Goal: Task Accomplishment & Management: Manage account settings

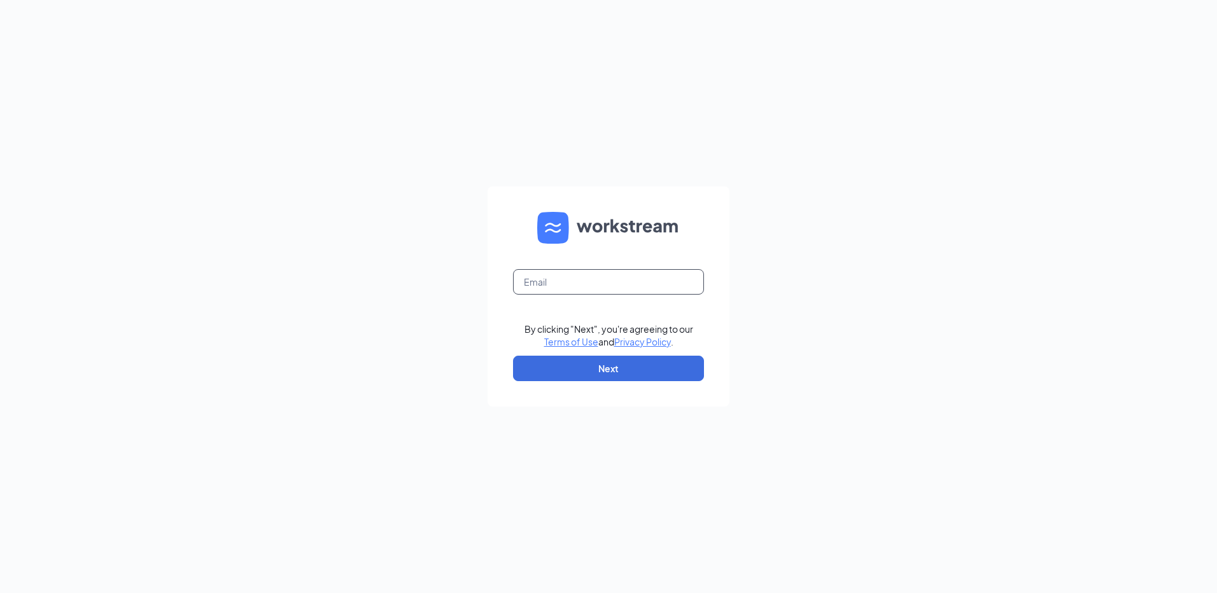
click at [633, 281] on input "text" at bounding box center [608, 281] width 191 height 25
type input "[EMAIL_ADDRESS][DOMAIN_NAME]"
click at [561, 367] on button "Next" at bounding box center [608, 368] width 191 height 25
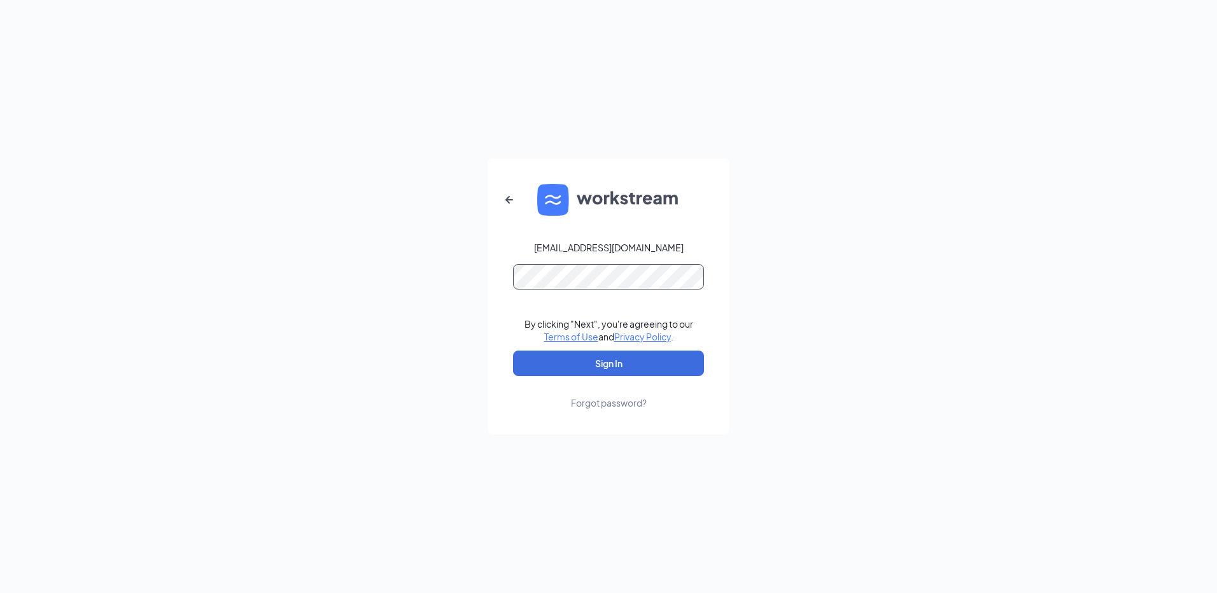
click at [513, 351] on button "Sign In" at bounding box center [608, 363] width 191 height 25
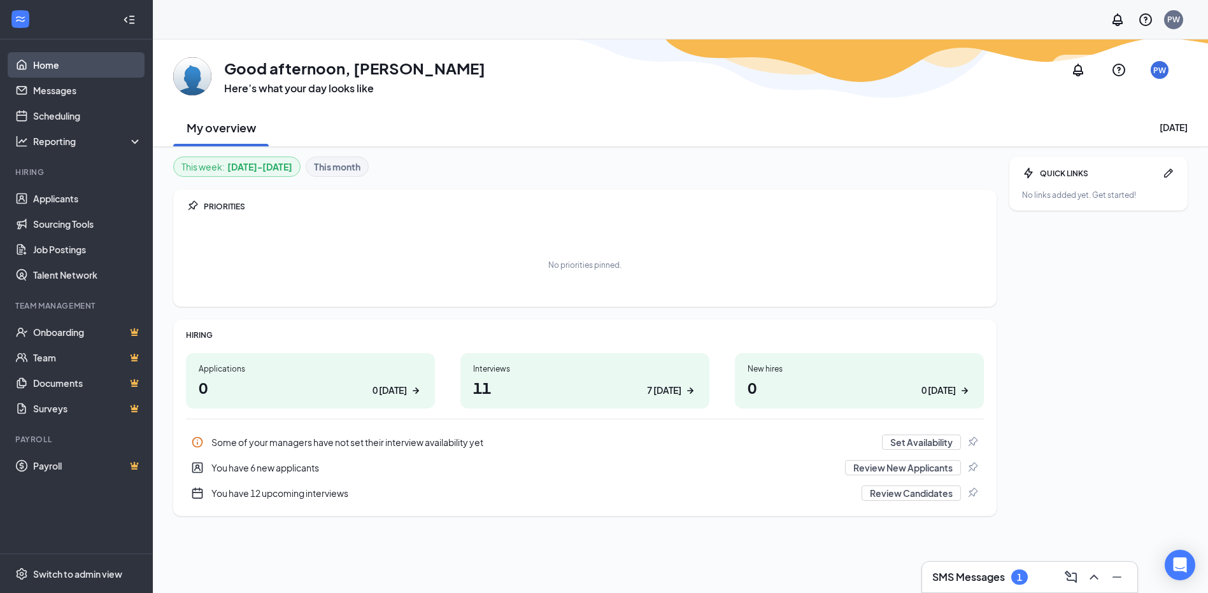
click at [67, 70] on link "Home" at bounding box center [87, 64] width 109 height 25
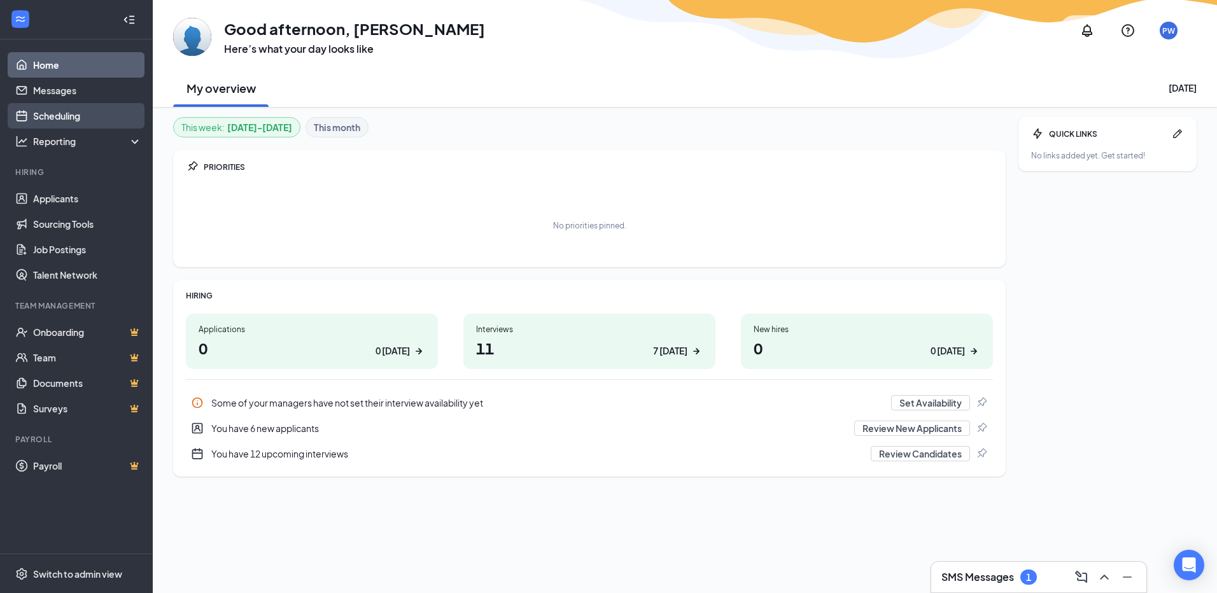
click at [57, 117] on link "Scheduling" at bounding box center [87, 115] width 109 height 25
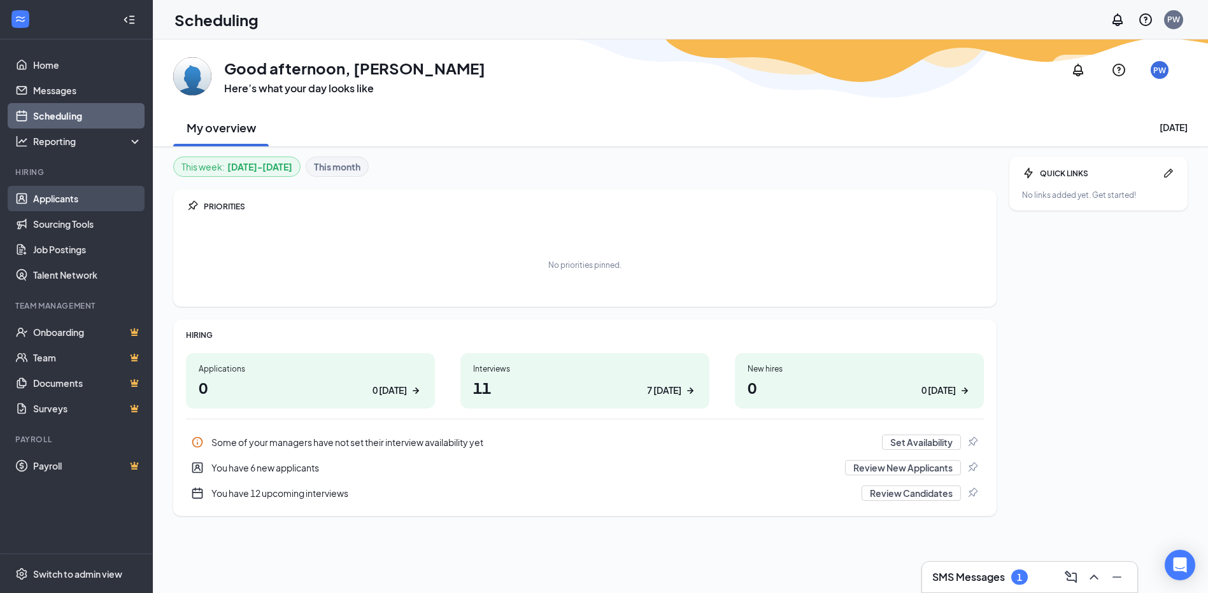
click at [68, 192] on link "Applicants" at bounding box center [87, 198] width 109 height 25
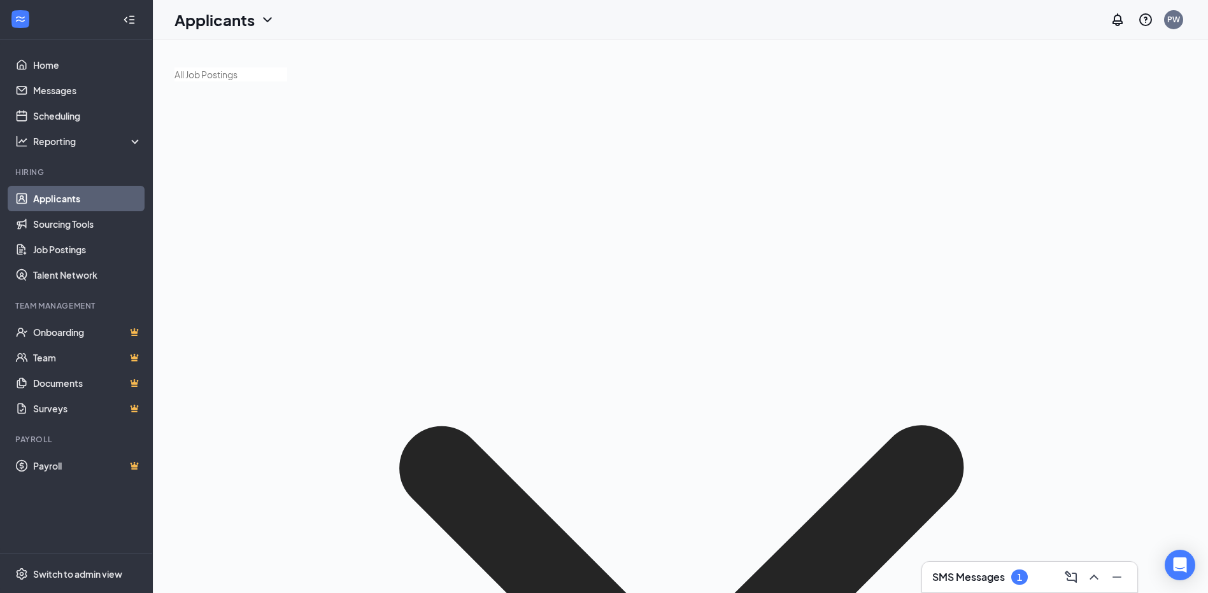
click at [66, 188] on link "Applicants" at bounding box center [87, 198] width 109 height 25
click at [60, 194] on link "Applicants" at bounding box center [87, 198] width 109 height 25
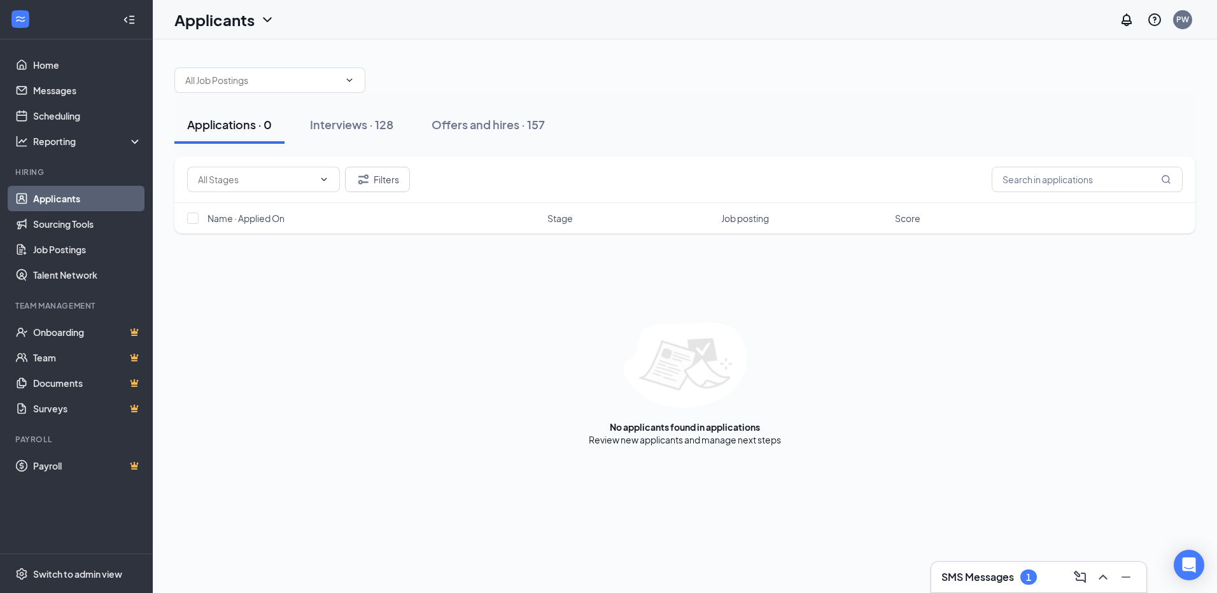
drag, startPoint x: 390, startPoint y: 131, endPoint x: 392, endPoint y: 145, distance: 14.1
click at [392, 145] on div "Applications · 0 Interviews · 128 Offers and hires · 157" at bounding box center [684, 125] width 1021 height 64
click at [332, 117] on div "Interviews · 128" at bounding box center [351, 125] width 83 height 16
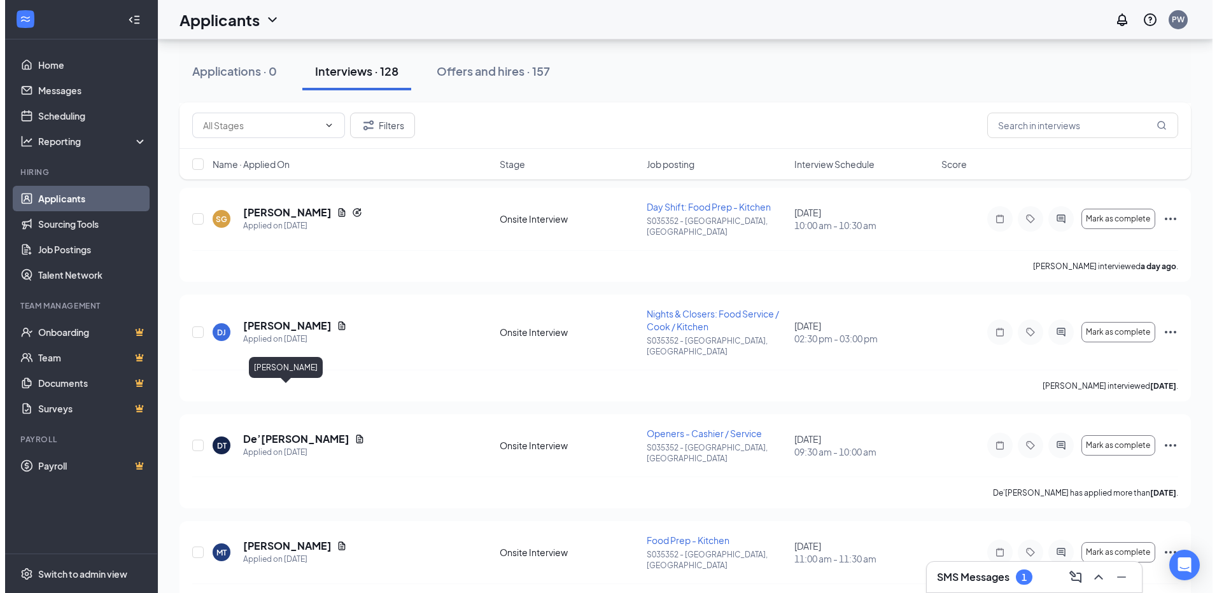
scroll to position [2483, 0]
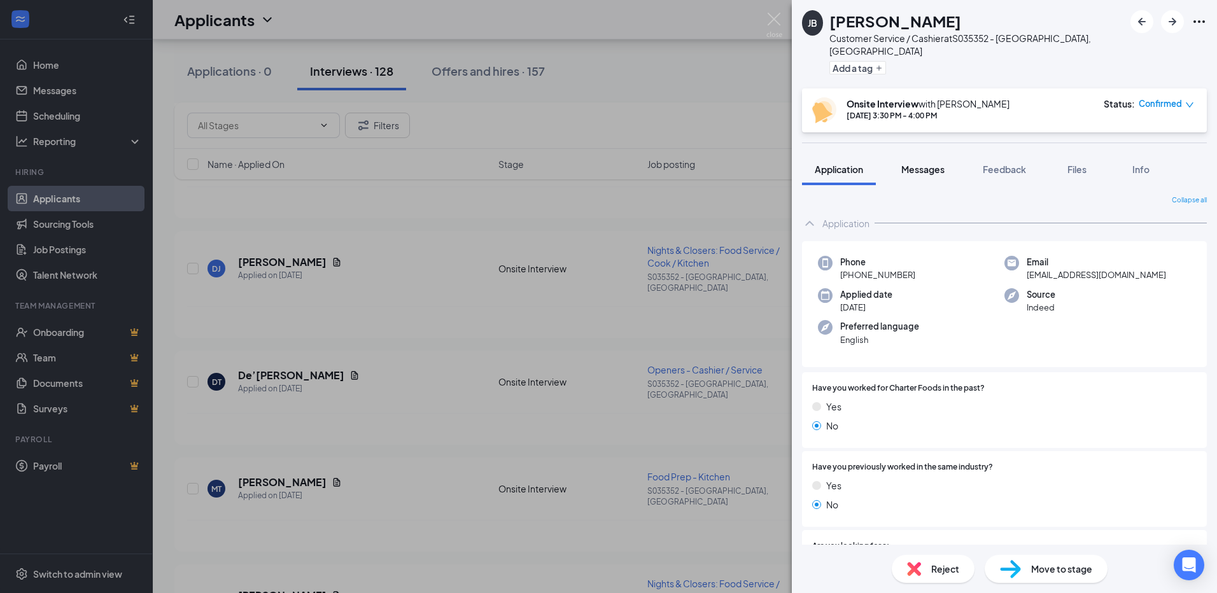
click at [917, 164] on span "Messages" at bounding box center [922, 169] width 43 height 11
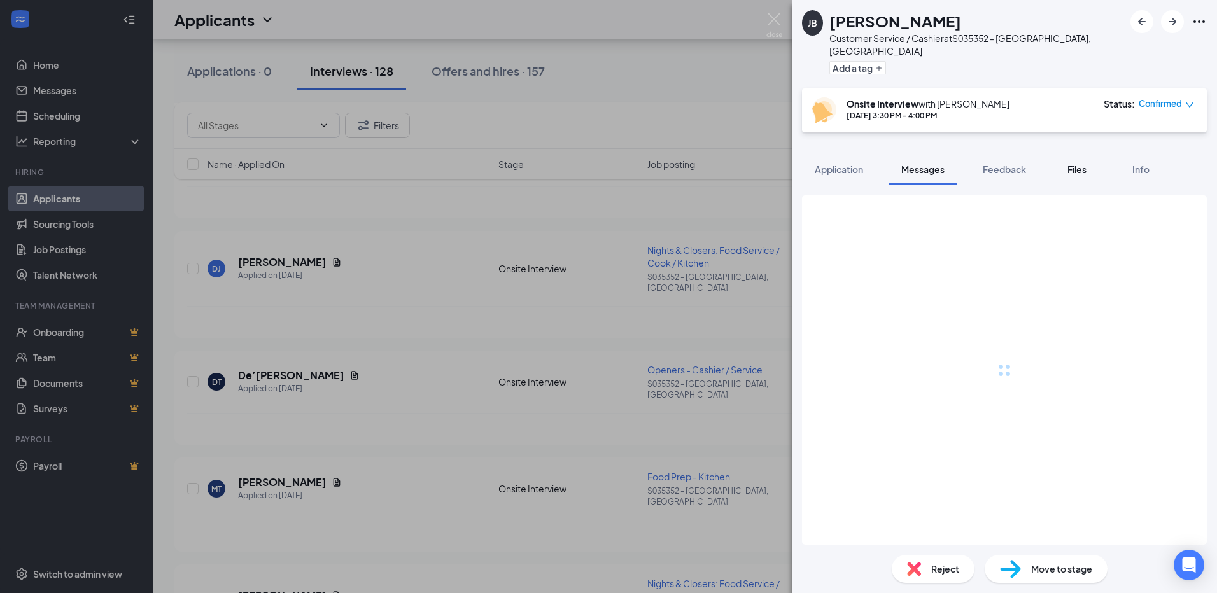
click at [1008, 164] on span "Feedback" at bounding box center [1004, 169] width 43 height 11
click at [1084, 164] on span "Files" at bounding box center [1077, 169] width 19 height 11
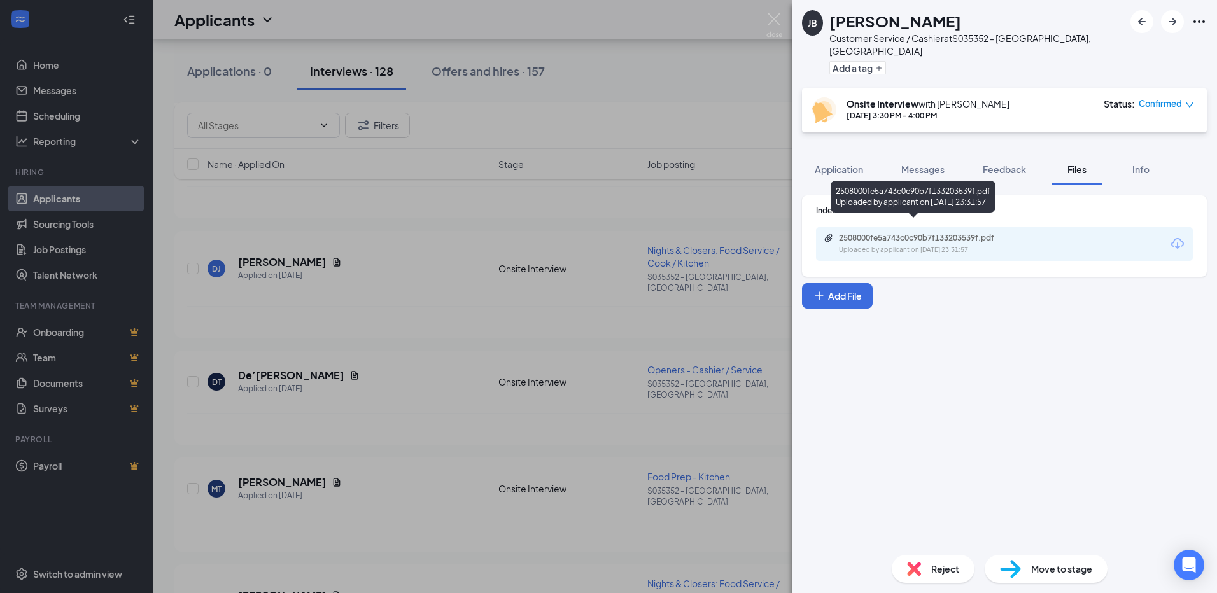
click at [1021, 245] on div "Uploaded by applicant on Sep 09, 2025 at 23:31:57" at bounding box center [934, 250] width 191 height 10
click at [1147, 163] on div "Info" at bounding box center [1140, 169] width 25 height 13
click at [1140, 164] on span "Info" at bounding box center [1141, 169] width 17 height 11
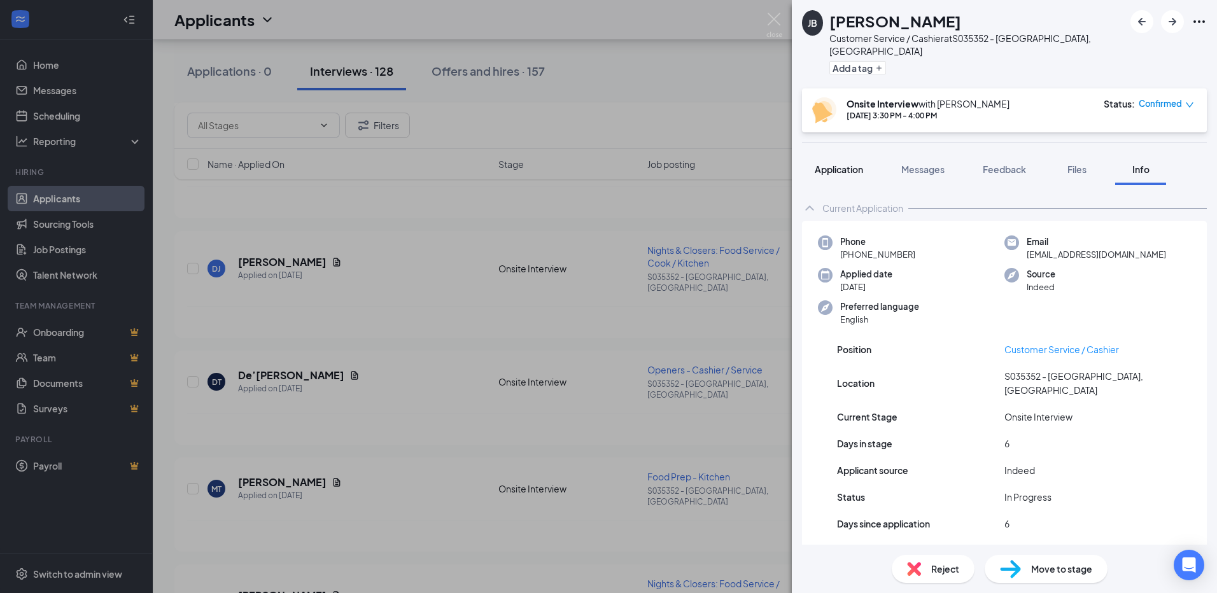
click at [857, 164] on span "Application" at bounding box center [839, 169] width 48 height 11
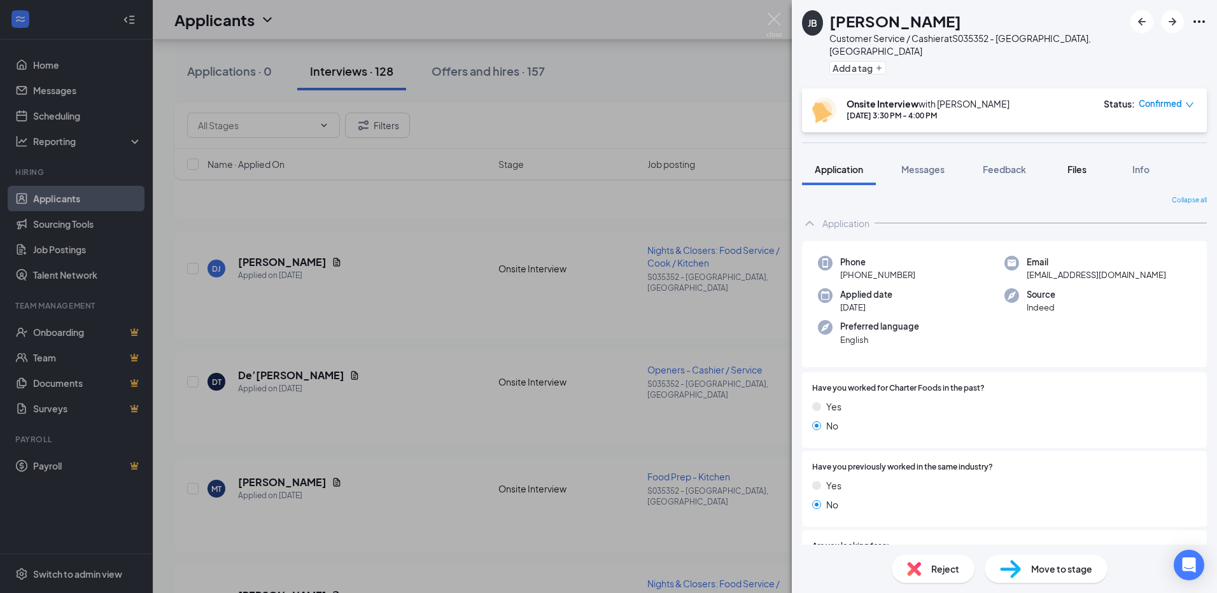
drag, startPoint x: 1072, startPoint y: 164, endPoint x: 1078, endPoint y: 161, distance: 6.6
click at [1072, 164] on button "Files" at bounding box center [1077, 169] width 51 height 32
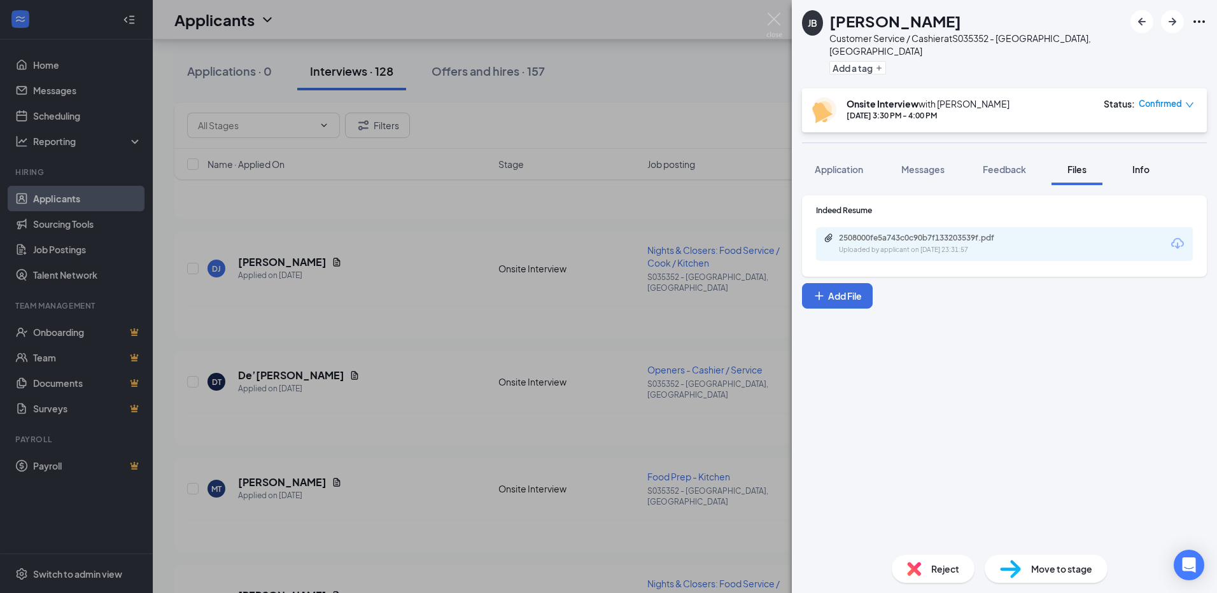
click at [1133, 164] on button "Info" at bounding box center [1140, 169] width 51 height 32
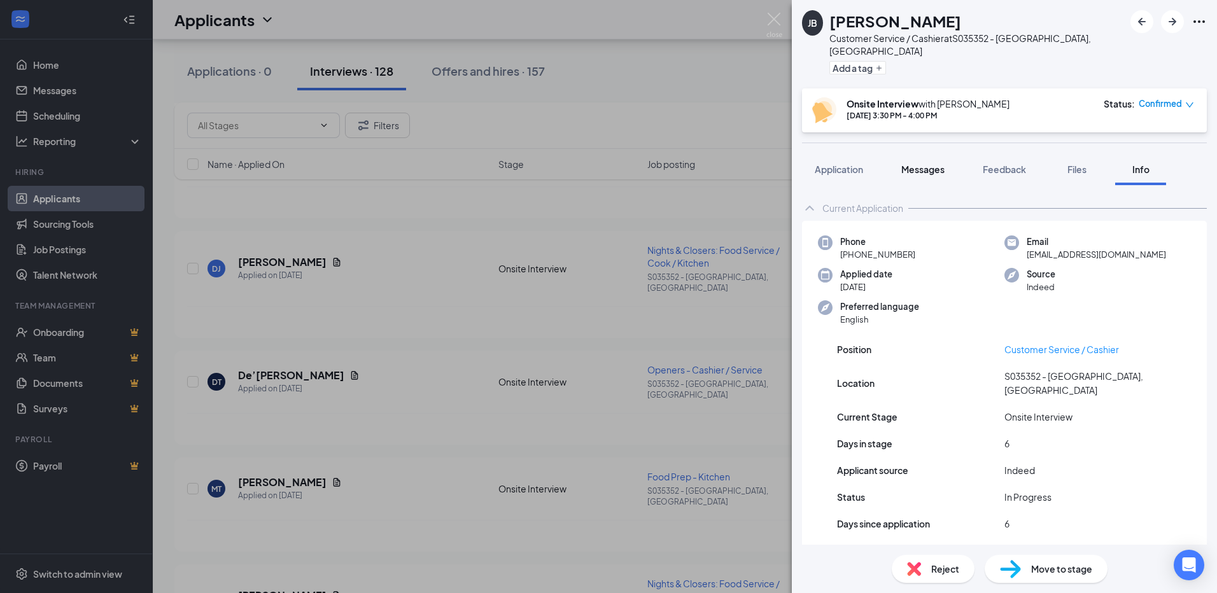
click at [949, 160] on button "Messages" at bounding box center [923, 169] width 69 height 32
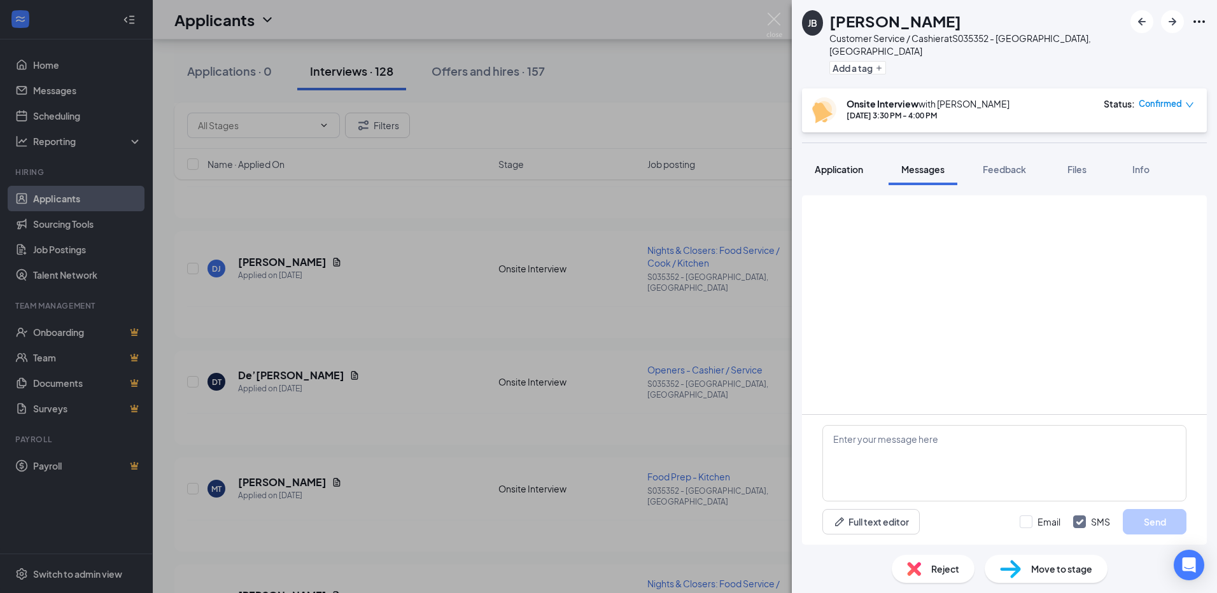
click at [842, 164] on span "Application" at bounding box center [839, 169] width 48 height 11
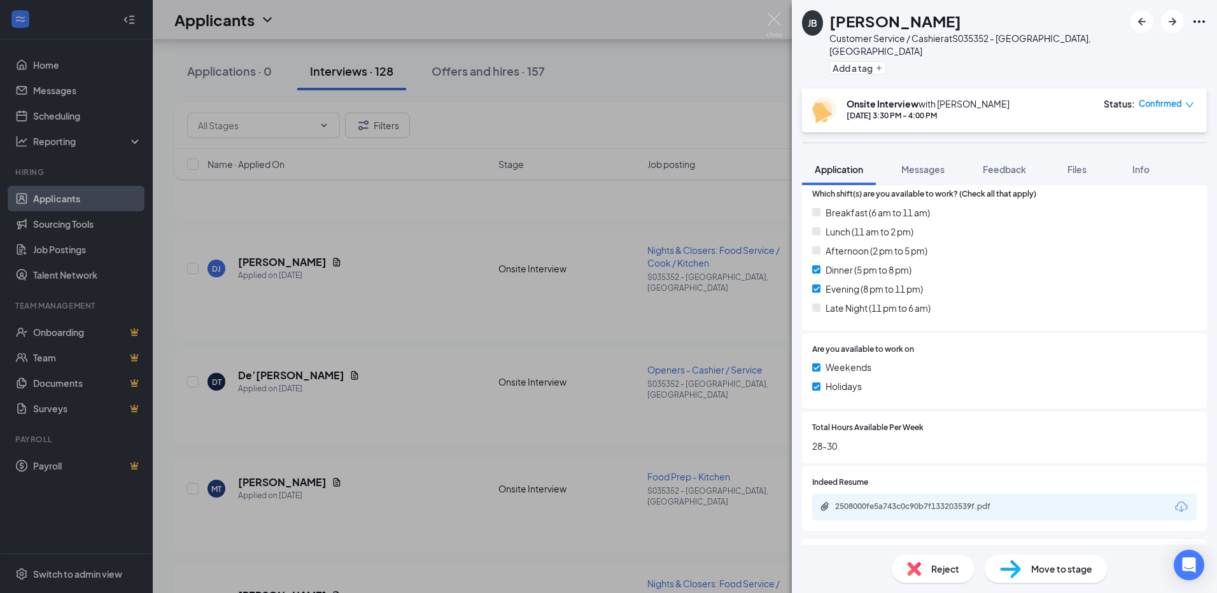
scroll to position [512, 0]
